Goal: Task Accomplishment & Management: Use online tool/utility

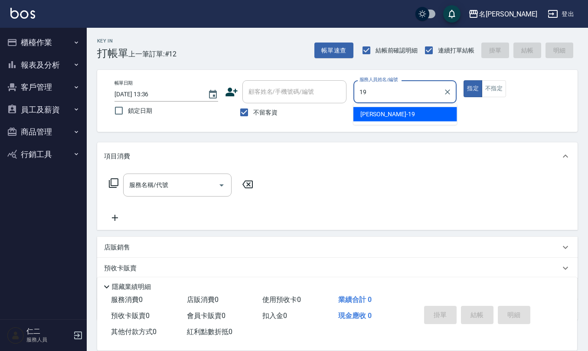
type input "[PERSON_NAME]-19"
type button "true"
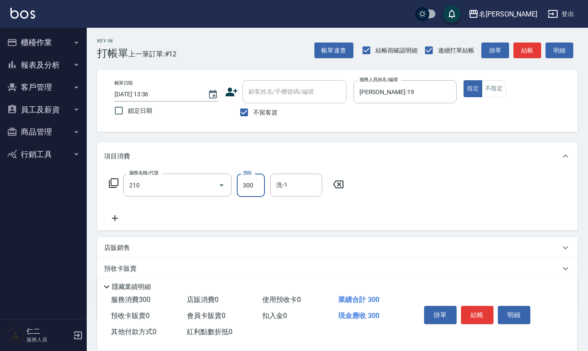
type input "[PERSON_NAME]洗髮精(210)"
type input "[PERSON_NAME]-33"
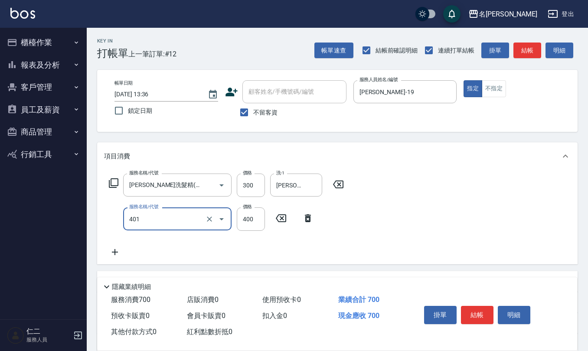
type input "剪髮(401)"
type input "500"
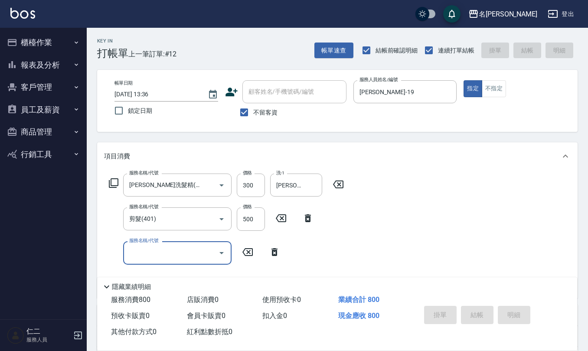
type input "[DATE] 14:14"
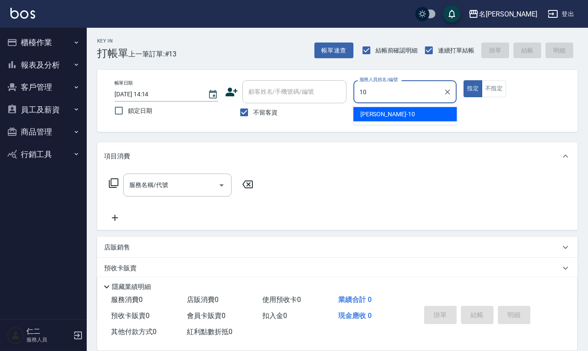
type input "[PERSON_NAME]-10"
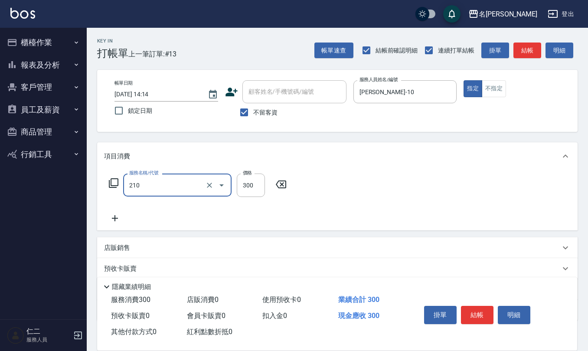
type input "[PERSON_NAME]洗髮精(210)"
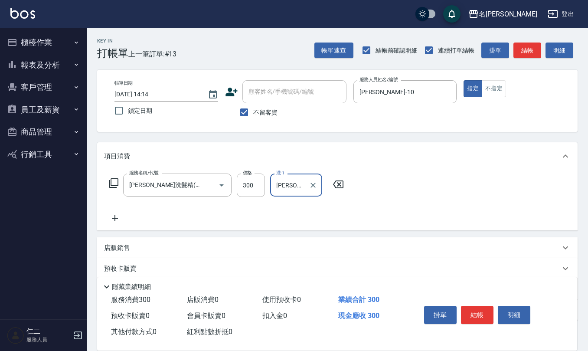
type input "[PERSON_NAME]-21"
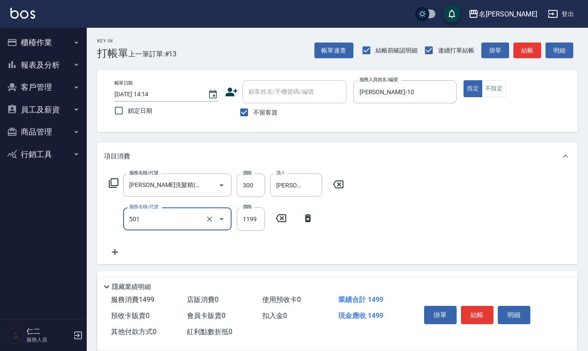
type input "染髮(501)"
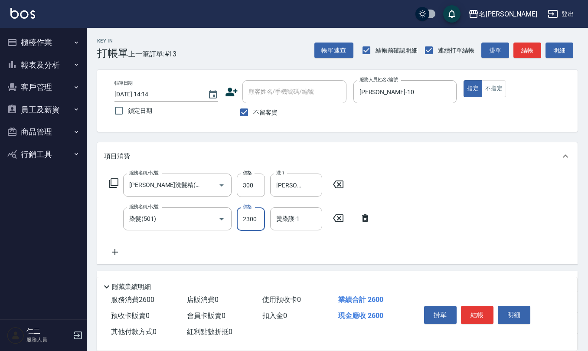
type input "2300"
type input "[PERSON_NAME]-21"
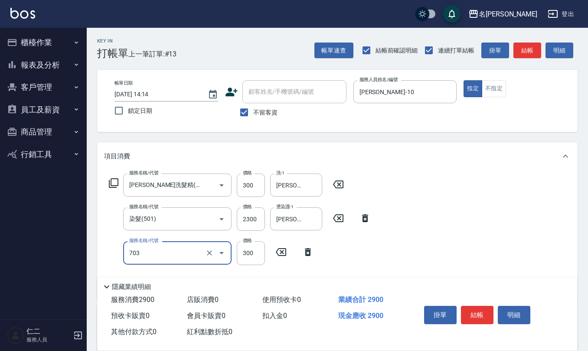
type input "(1236)設計師(703)"
type input "500"
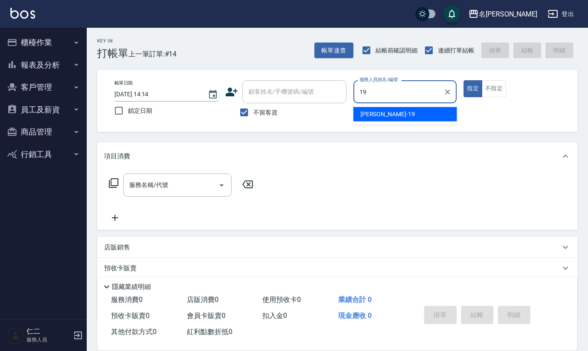
type input "[PERSON_NAME]-19"
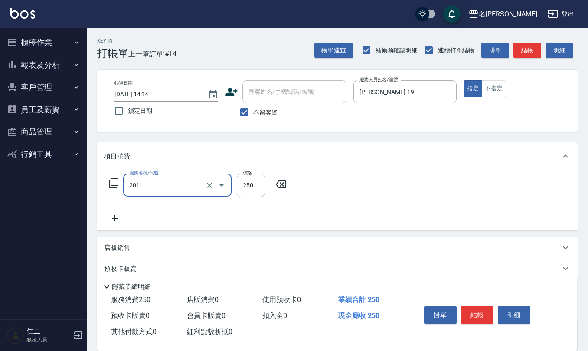
type input "洗髮(201)"
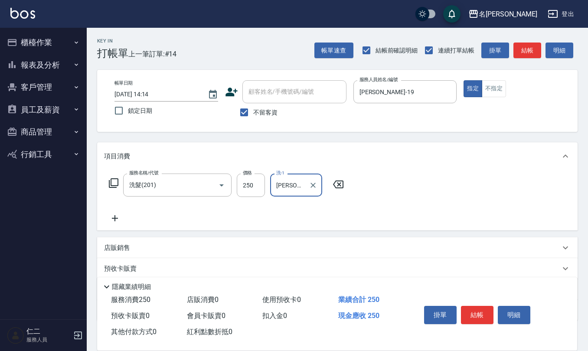
type input "[PERSON_NAME]-26"
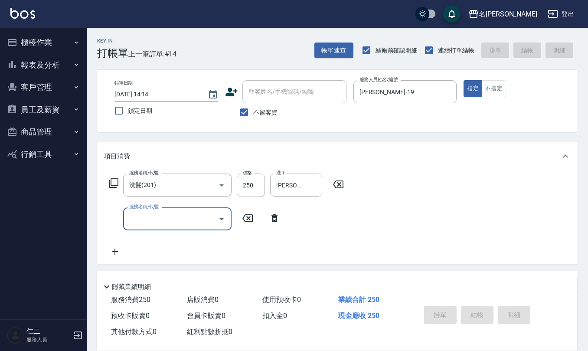
type input "[DATE] 14:15"
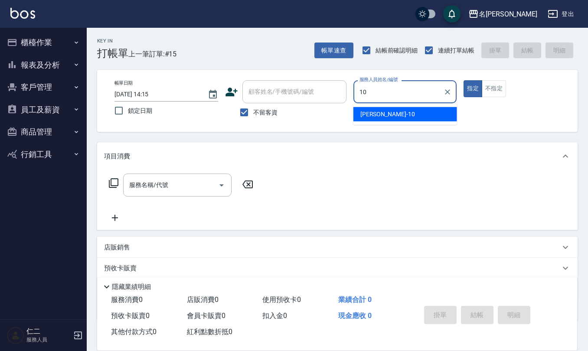
type input "[PERSON_NAME]-10"
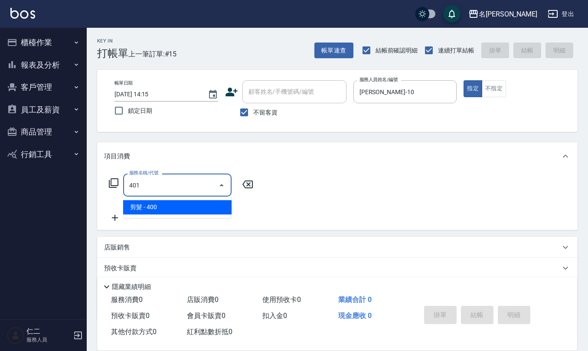
type input "剪髮(401)"
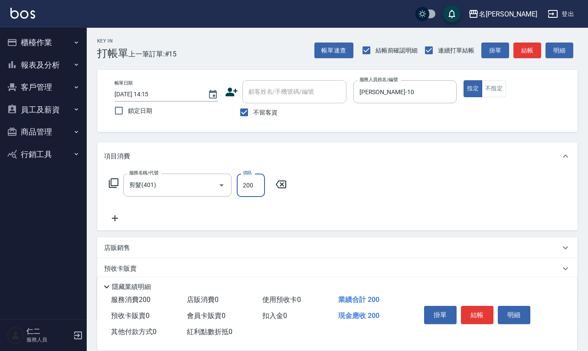
type input "200"
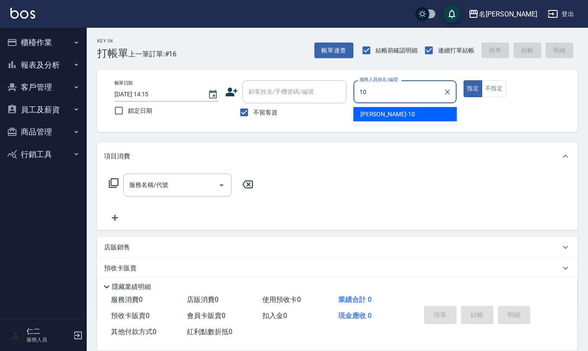
type input "[PERSON_NAME]-10"
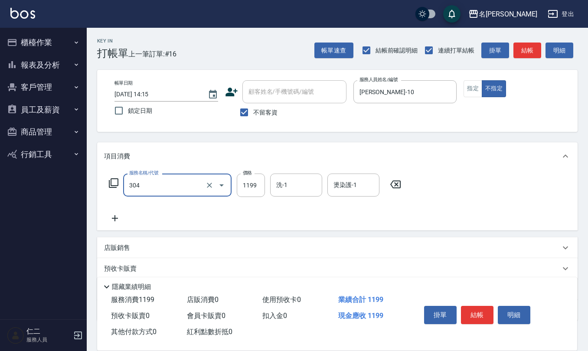
type input "離子燙(特價)(304)"
type input "1200"
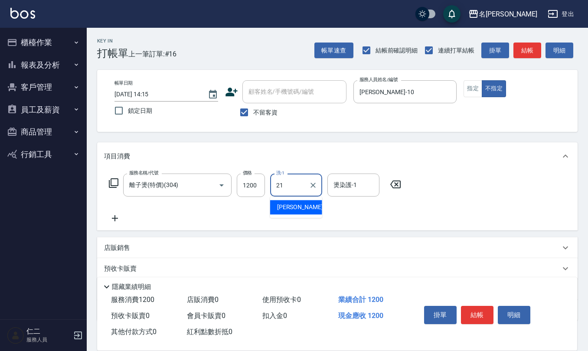
type input "[PERSON_NAME]-21"
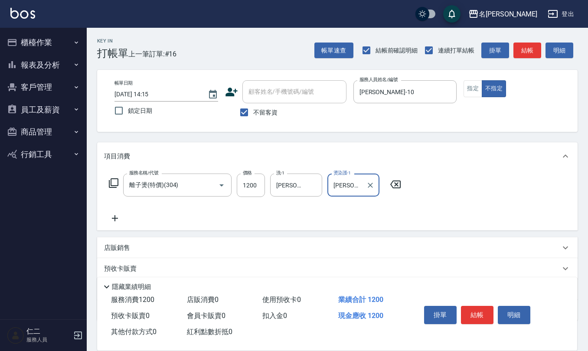
type input "[PERSON_NAME]-21"
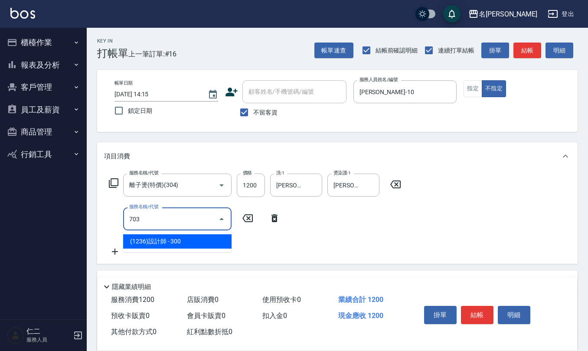
type input "(1236)設計師(703)"
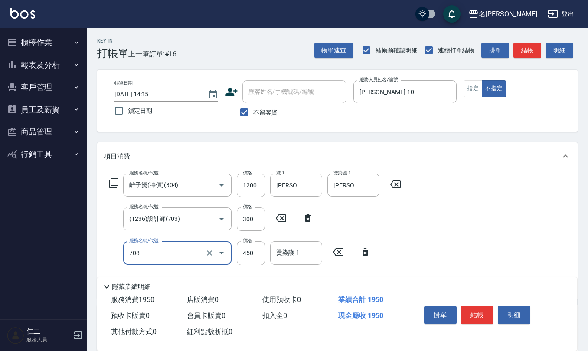
type input "松島舞鶴450(708)"
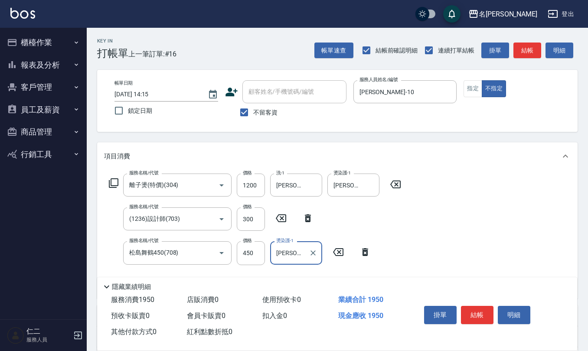
type input "[PERSON_NAME]-21"
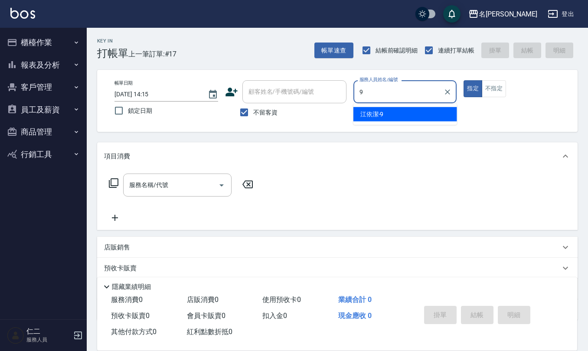
type input "[PERSON_NAME]-9"
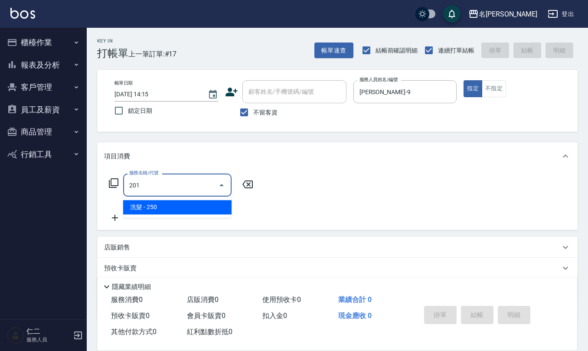
type input "洗髮(201)"
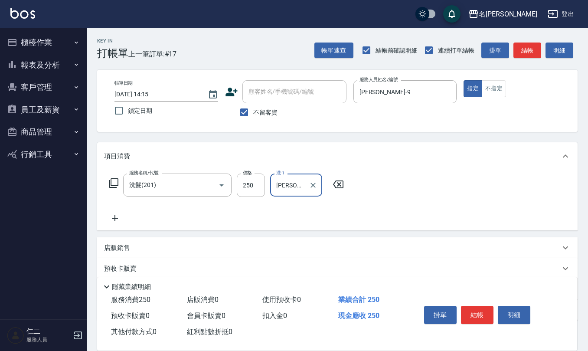
type input "[PERSON_NAME]-20"
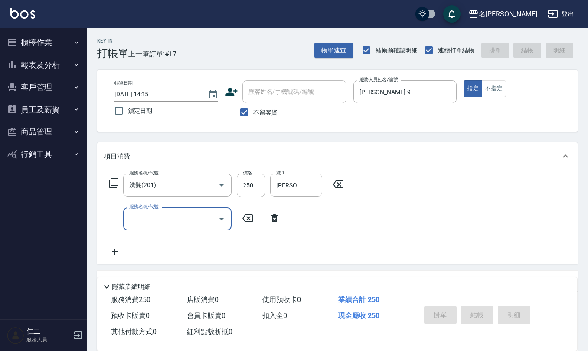
type input "[DATE] 14:16"
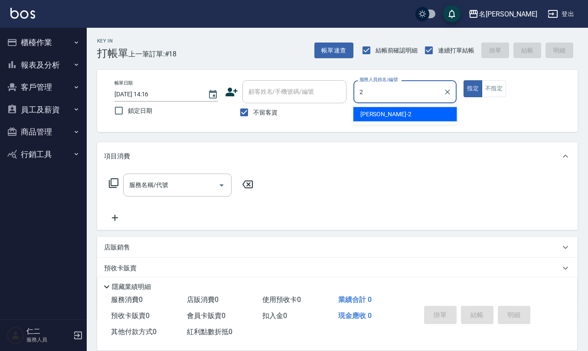
type input "[PERSON_NAME]-2"
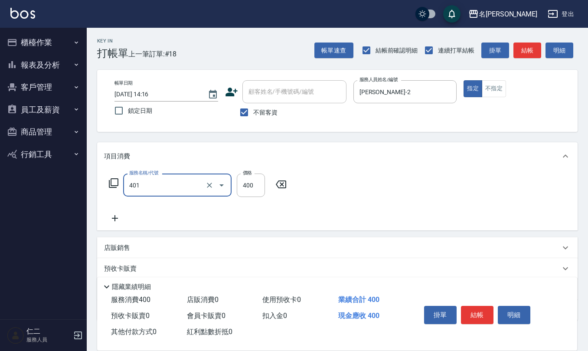
type input "剪髮(401)"
type input "350"
